Goal: Task Accomplishment & Management: Use online tool/utility

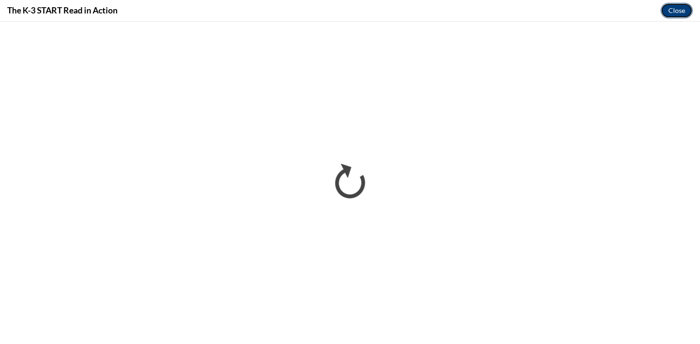
click at [668, 10] on button "Close" at bounding box center [677, 10] width 32 height 15
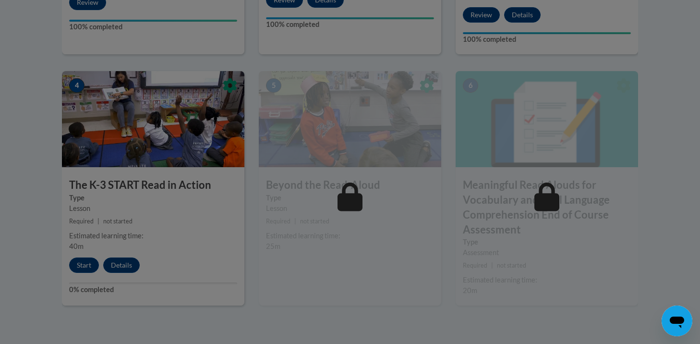
click at [116, 184] on div at bounding box center [350, 172] width 700 height 344
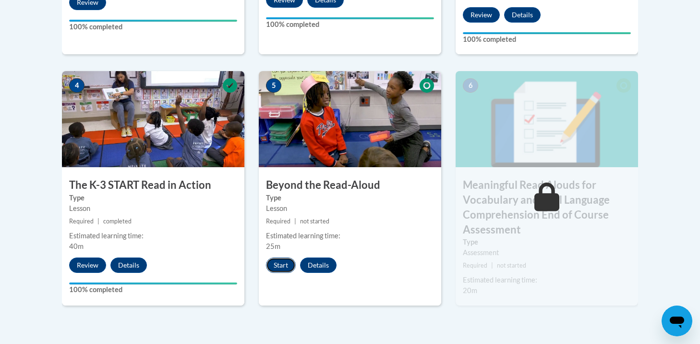
click at [273, 266] on button "Start" at bounding box center [281, 264] width 30 height 15
